Goal: Feedback & Contribution: Leave review/rating

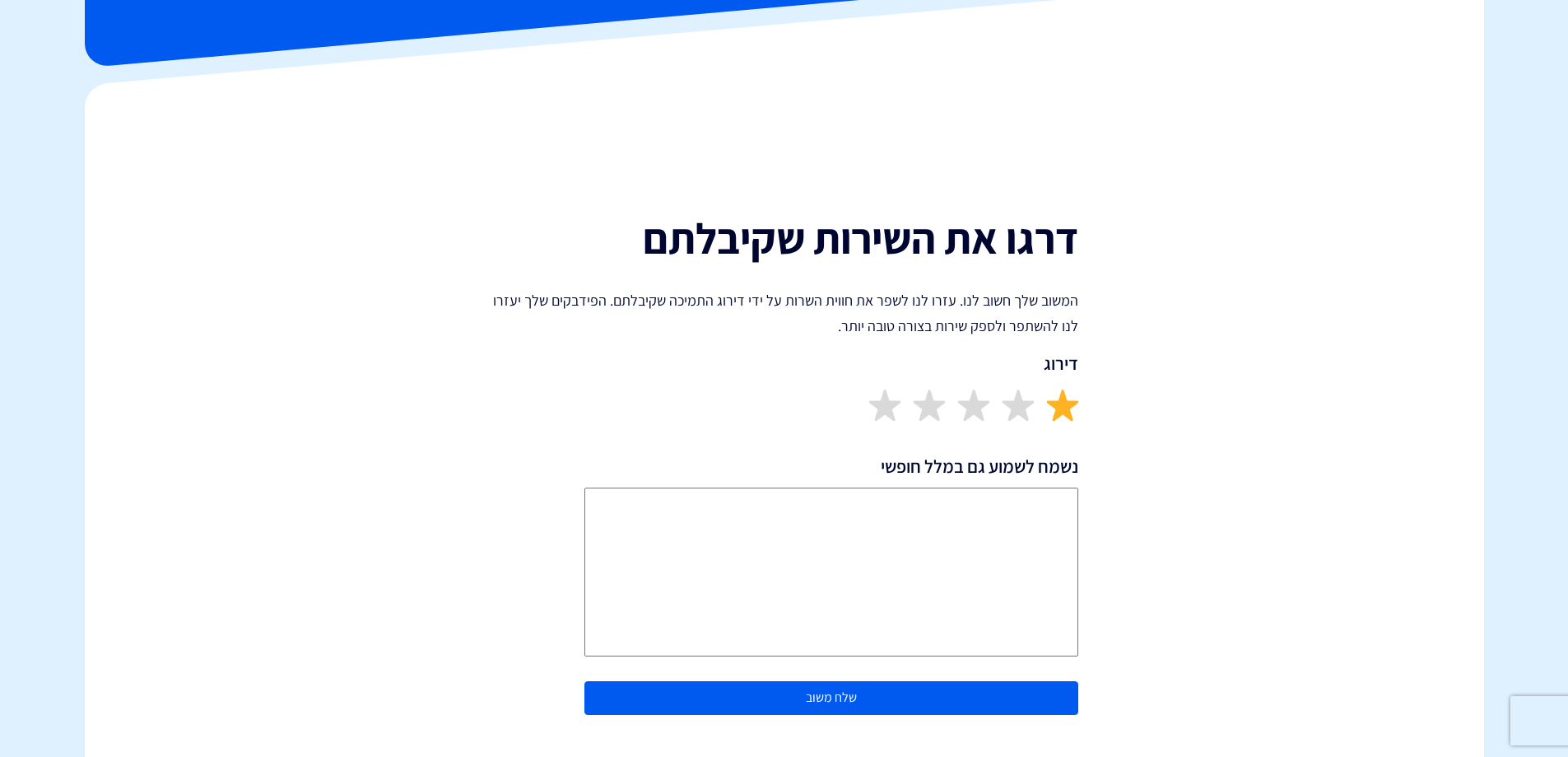
click at [1064, 407] on img at bounding box center [1062, 404] width 32 height 32
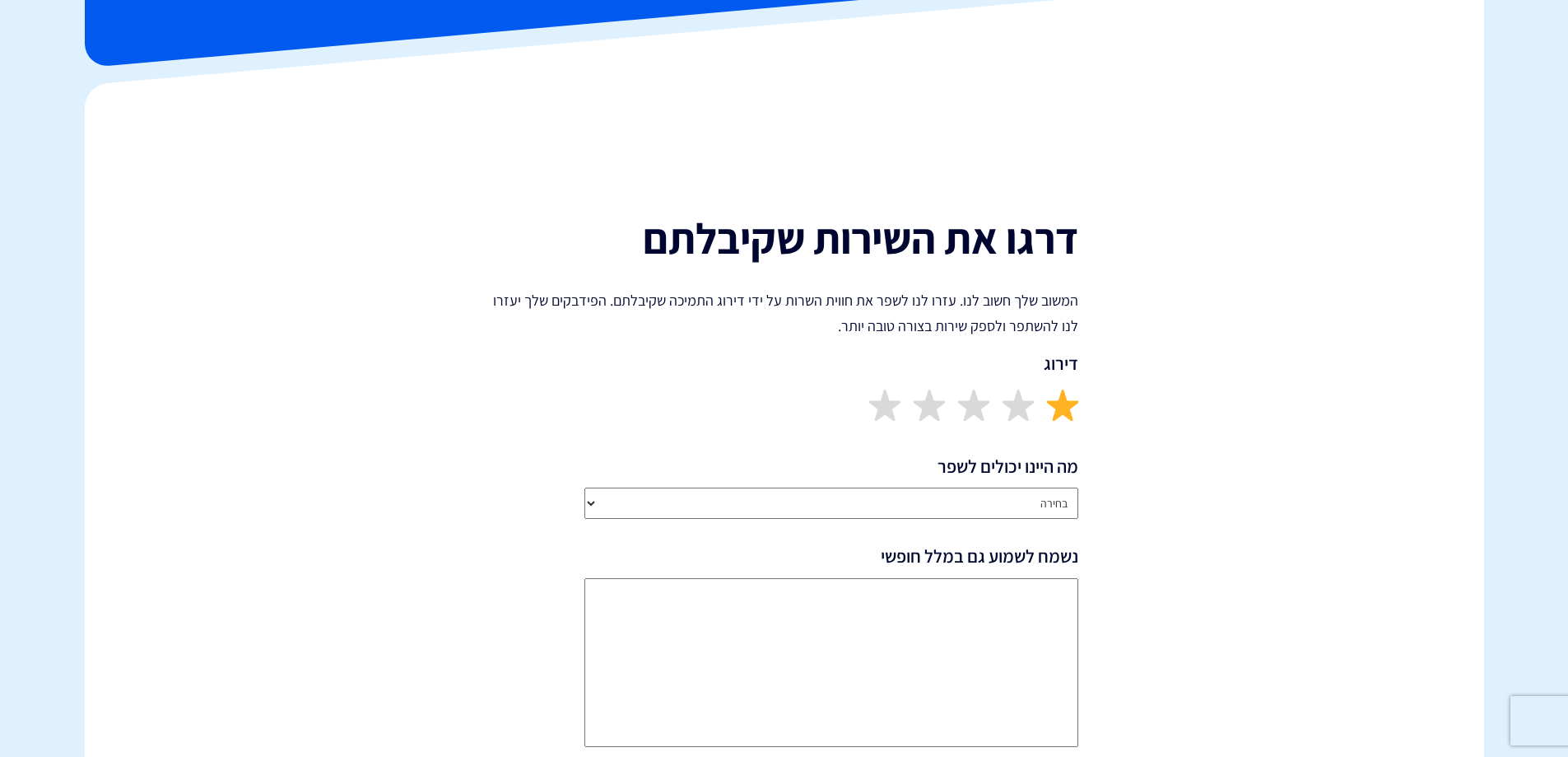
click at [1007, 500] on select "בחירה שירותיות נציג/ה התמיכה זמן התגובה איכות הפתרון חסר פיצ’ר מבוקש ביצועי הפל…" at bounding box center [831, 504] width 494 height 32
select select "Support Representatives Attitude"
click at [584, 488] on select "בחירה שירותיות נציג/ה התמיכה זמן התגובה איכות הפתרון חסר פיצ’ר מבוקש ביצועי הפל…" at bounding box center [831, 504] width 494 height 32
click at [1030, 622] on textarea "נשמח לשמוע גם במלל חופשי" at bounding box center [831, 662] width 494 height 169
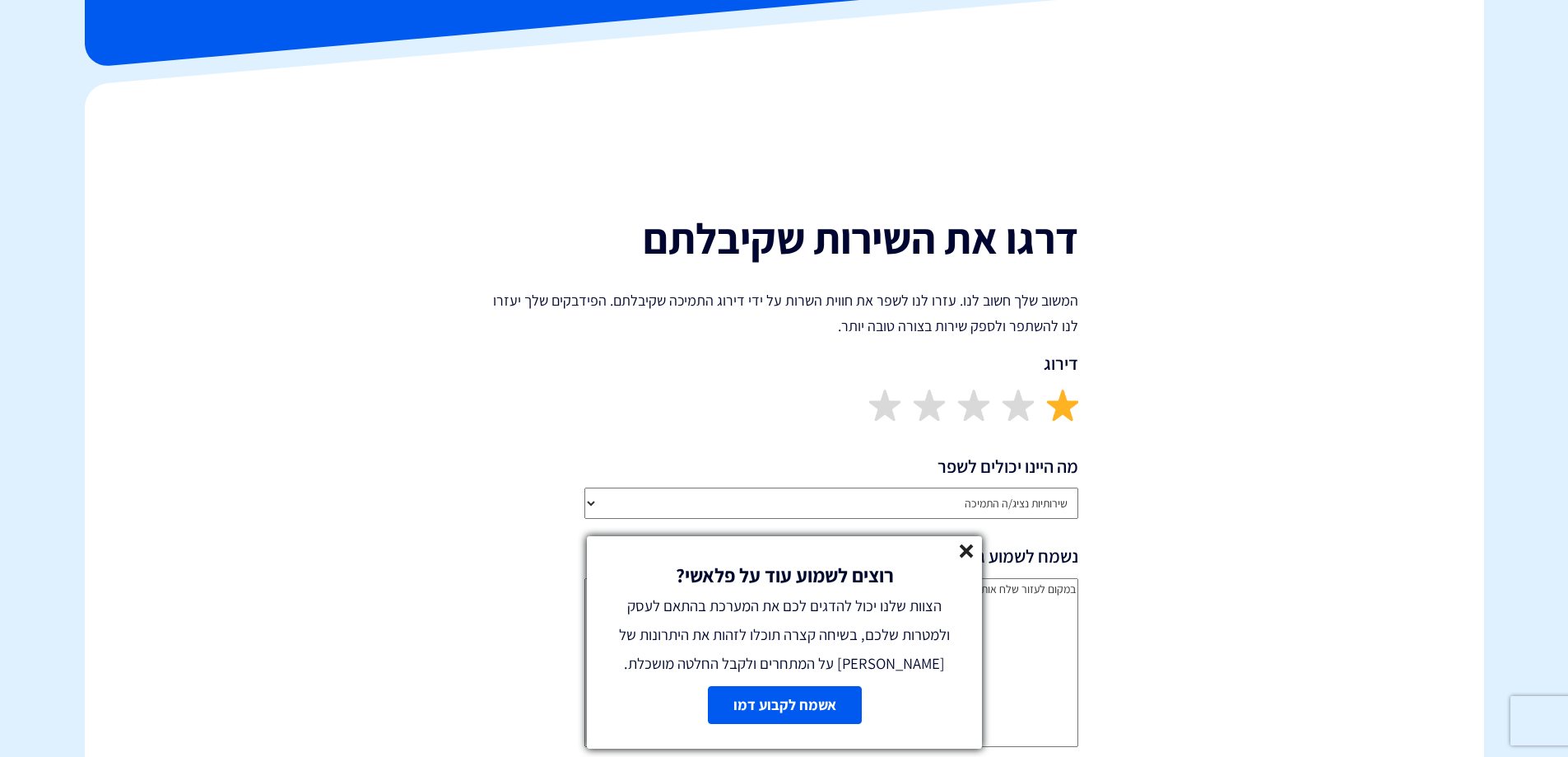
click at [962, 548] on icon at bounding box center [966, 551] width 14 height 14
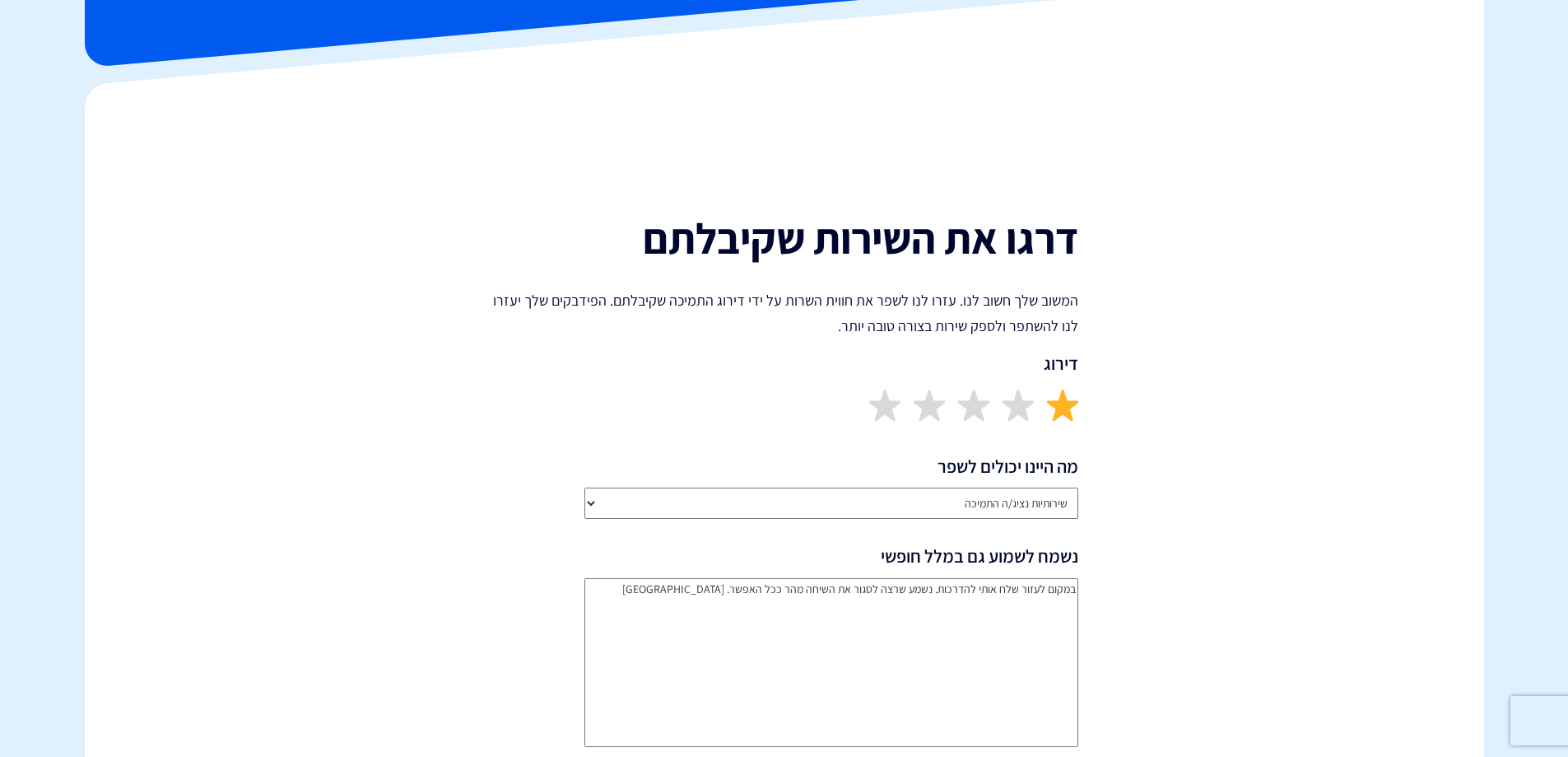
scroll to position [494, 0]
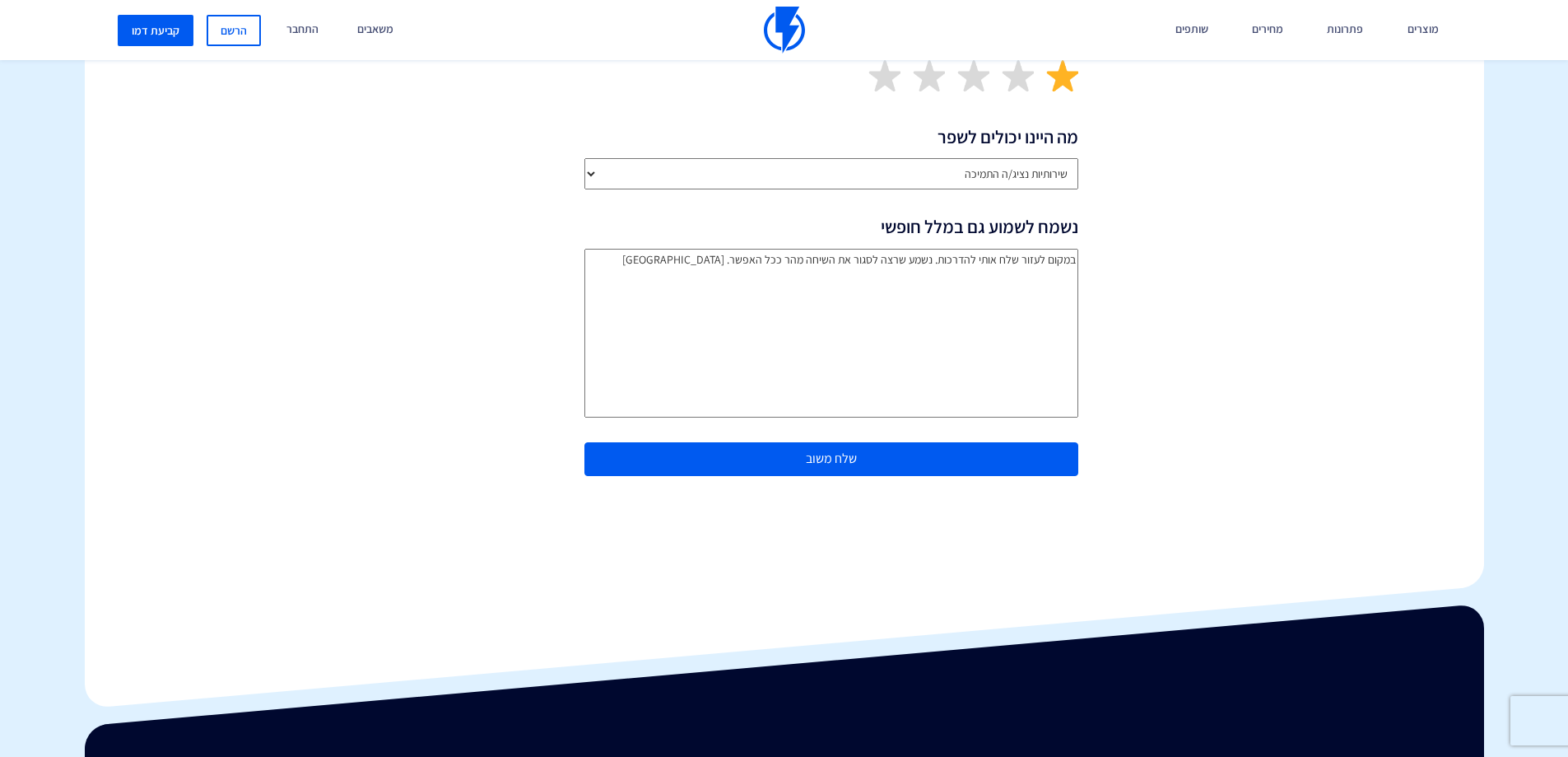
type textarea "במקום לעזור שלח אותי להדרכות. נשמע שרצה לסגור את השיחה מהר ככל האפשר. מבאס"
click at [884, 475] on button "שלח משוב" at bounding box center [831, 459] width 494 height 33
